Goal: Transaction & Acquisition: Purchase product/service

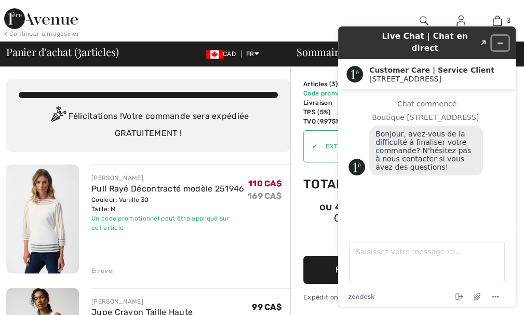
click at [500, 39] on icon "Réduire le widget" at bounding box center [499, 42] width 7 height 7
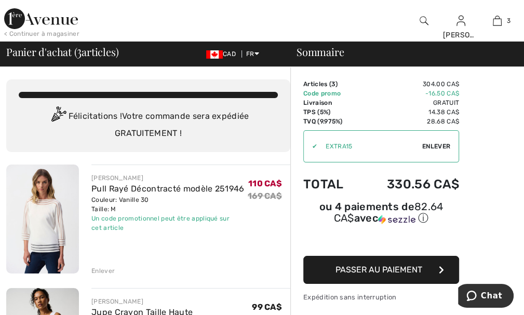
click at [37, 33] on div "< Continuer à magasiner" at bounding box center [41, 33] width 75 height 9
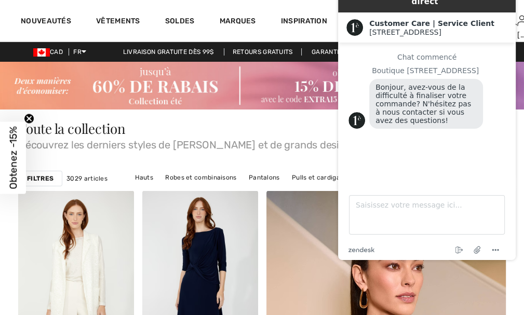
click at [242, 124] on div "Toute la collection Découvrez les derniers styles de Joseph Ribkoff et de grand…" at bounding box center [261, 136] width 487 height 28
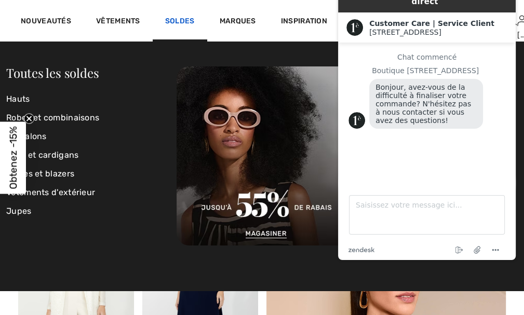
click at [182, 20] on link "Soldes" at bounding box center [180, 22] width 30 height 11
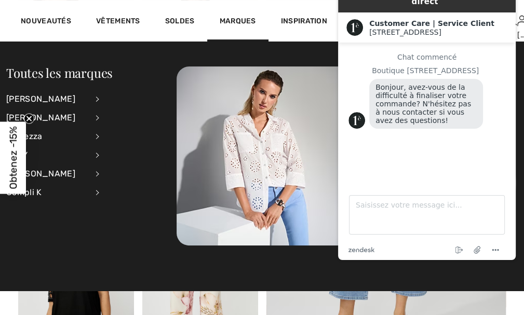
scroll to position [32, 0]
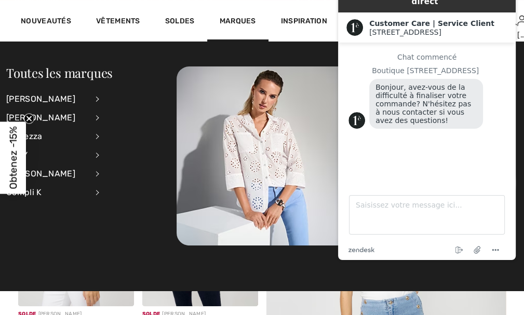
drag, startPoint x: 527, startPoint y: 19, endPoint x: 70, endPoint y: 65, distance: 459.6
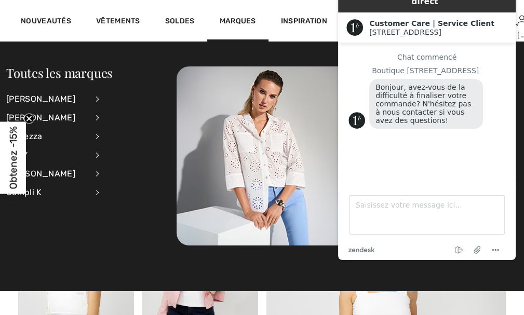
click at [135, 106] on div "Toutes les marques Joseph Ribkoff Voir tout Accessoires Hauts Jupes Pantalons P…" at bounding box center [91, 138] width 170 height 144
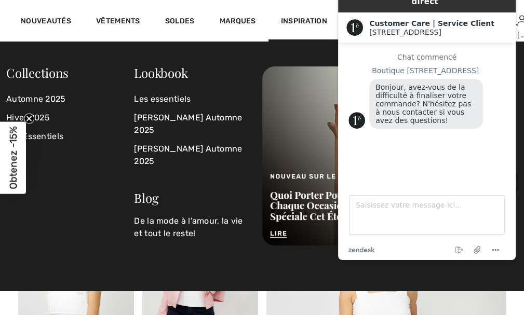
click at [521, 45] on div "Live Chat | Chat en direct Created with Sketch. Customer Care | Service Client …" at bounding box center [427, 119] width 194 height 297
drag, startPoint x: 496, startPoint y: 2, endPoint x: 410, endPoint y: 18, distance: 87.7
click at [410, 18] on div "Customer Care | Service Client 1ère Avenue 1ère Avenue" at bounding box center [427, 27] width 178 height 30
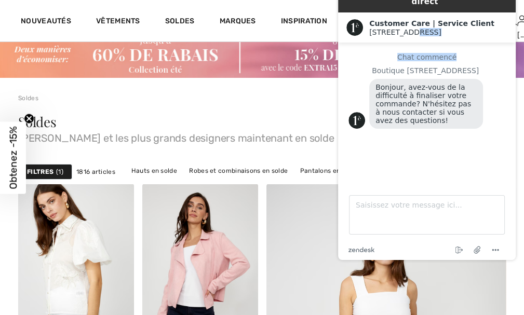
drag, startPoint x: 511, startPoint y: 34, endPoint x: 499, endPoint y: 30, distance: 13.1
click at [499, 30] on div "Live Chat | Chat en direct Created with Sketch. Customer Care | Service Client …" at bounding box center [427, 119] width 194 height 297
drag, startPoint x: 480, startPoint y: 0, endPoint x: 339, endPoint y: 152, distance: 207.2
click at [348, 153] on div "Chat commencé Boutique 1ère Avenue Bonjour, avez-vous de la difficulté à finali…" at bounding box center [426, 110] width 157 height 114
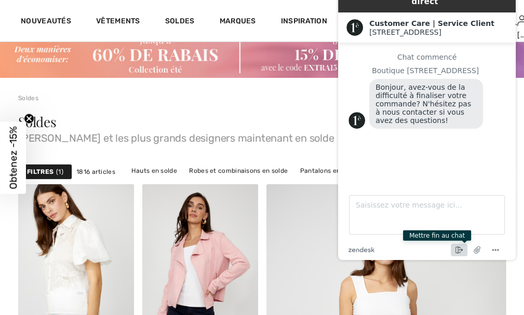
click at [456, 250] on icon "Mettre fin au chat" at bounding box center [459, 250] width 12 height 12
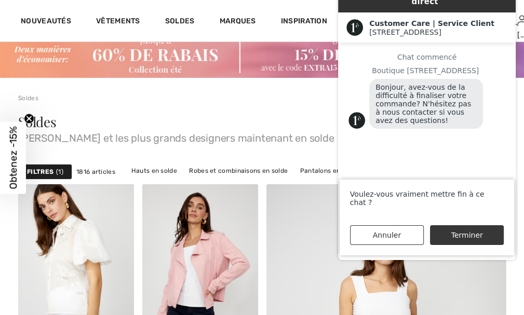
click at [452, 234] on button "Terminer" at bounding box center [467, 235] width 74 height 20
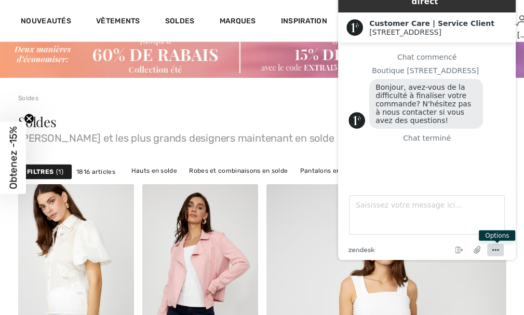
click at [494, 251] on icon "Menu" at bounding box center [495, 250] width 12 height 12
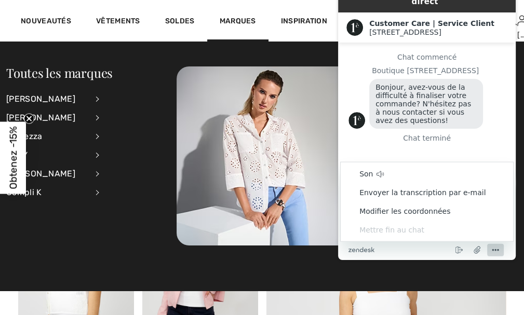
click at [155, 87] on div "Toutes les marques Joseph Ribkoff Voir tout Accessoires Hauts Jupes Pantalons P…" at bounding box center [91, 138] width 170 height 144
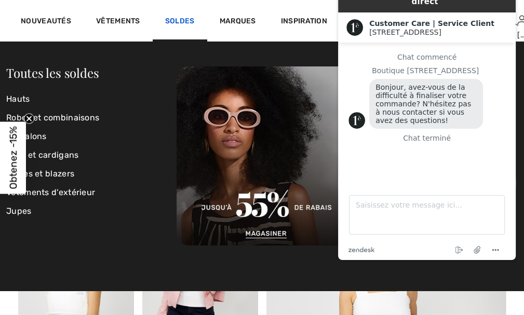
click at [180, 21] on link "Soldes" at bounding box center [180, 22] width 30 height 11
click at [175, 17] on link "Soldes" at bounding box center [180, 22] width 30 height 11
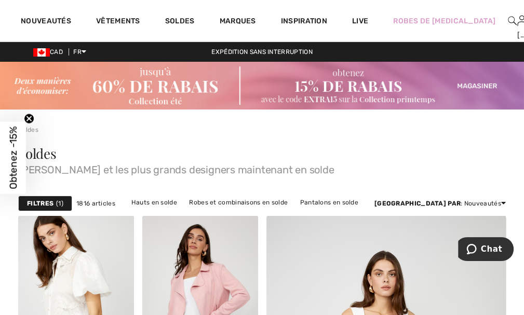
click at [508, 20] on img at bounding box center [512, 21] width 9 height 12
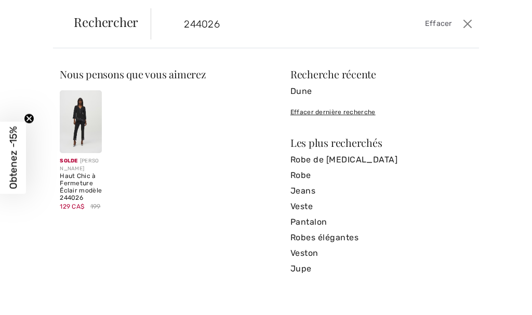
type input "244026"
click at [72, 124] on img at bounding box center [81, 121] width 42 height 63
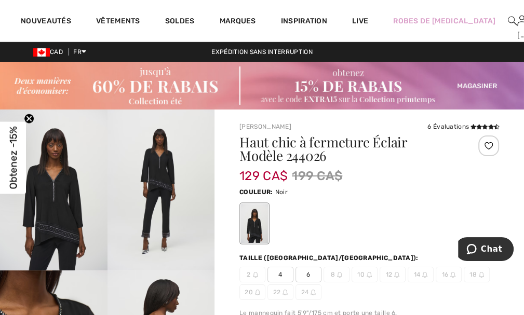
click at [307, 274] on span "6" at bounding box center [308, 275] width 26 height 16
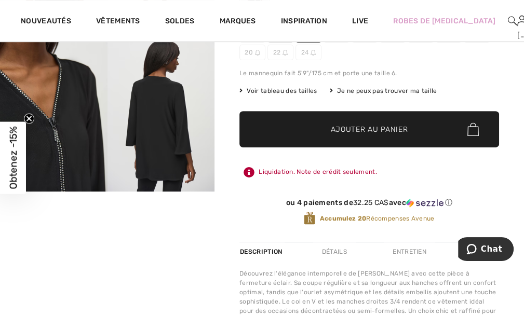
scroll to position [222, 0]
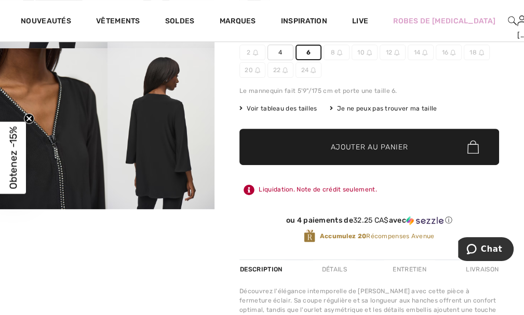
click at [347, 139] on span "✔ Ajouté au panier Ajouter au panier" at bounding box center [369, 147] width 260 height 36
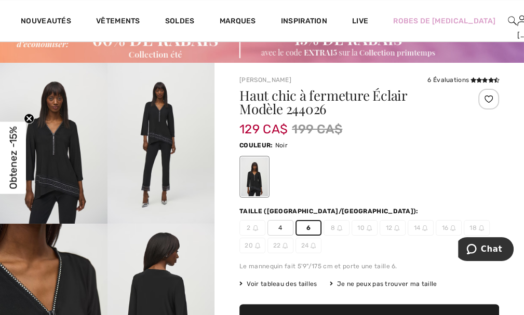
scroll to position [0, 0]
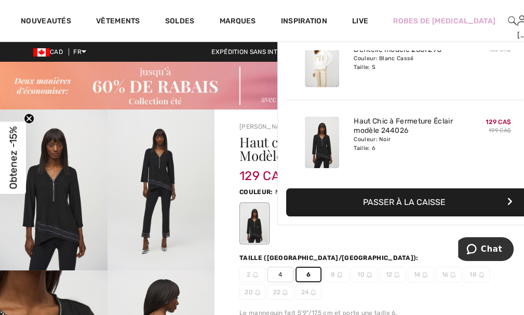
click at [523, 18] on link "4" at bounding box center [531, 21] width 9 height 12
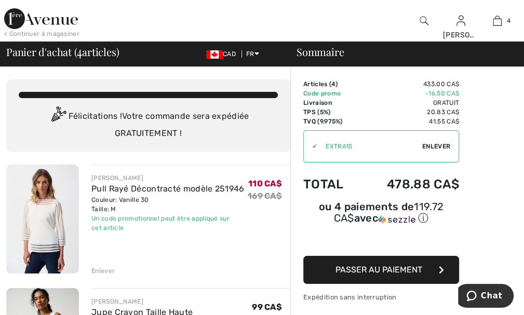
click at [100, 271] on div "Enlever" at bounding box center [102, 270] width 23 height 9
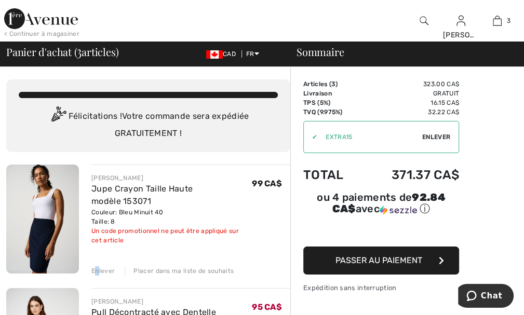
click at [98, 270] on div "Enlever" at bounding box center [102, 270] width 23 height 9
